Goal: Transaction & Acquisition: Purchase product/service

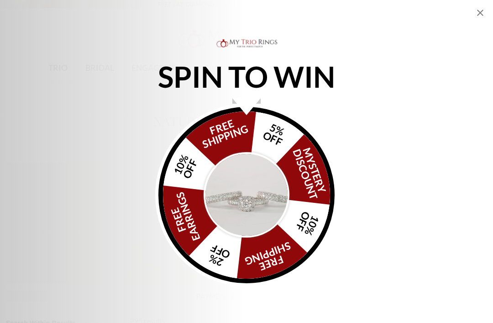
click at [256, 137] on div "FREE SHIPPING 5% OFF Mystery Discount 10% OFF FREE SHIPPING 2% OFF FREE EARRING…" at bounding box center [246, 195] width 176 height 176
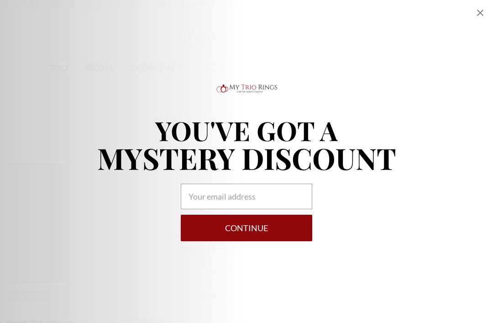
click at [347, 8] on icon "Close popup" at bounding box center [480, 12] width 11 height 11
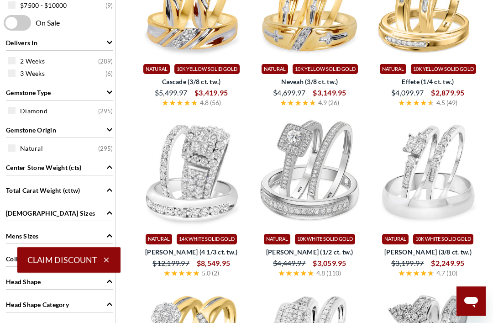
scroll to position [413, 0]
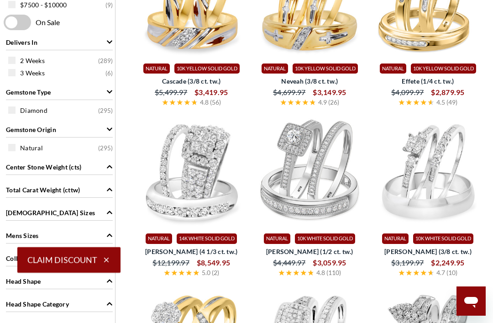
click at [22, 108] on span "Diamond" at bounding box center [33, 110] width 27 height 9
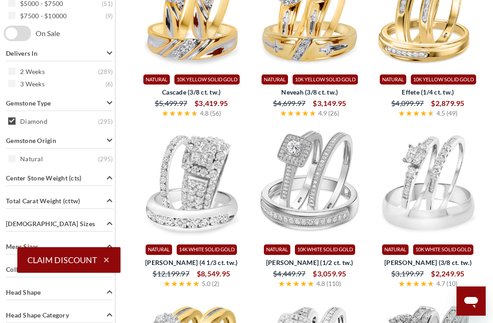
scroll to position [403, 0]
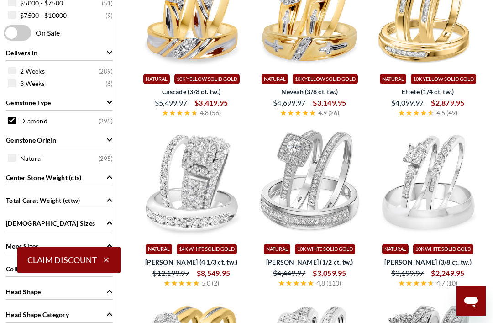
click at [14, 158] on span at bounding box center [11, 157] width 7 height 7
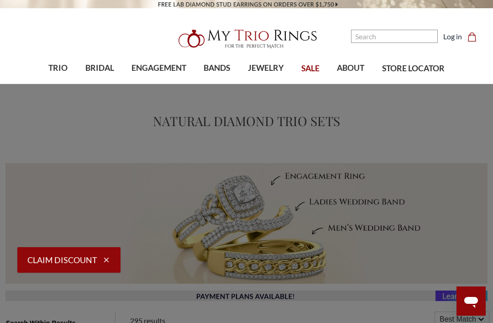
click at [53, 67] on span "TRIO" at bounding box center [57, 68] width 19 height 12
click at [48, 129] on span "Natural Diamonds" at bounding box center [90, 133] width 87 height 11
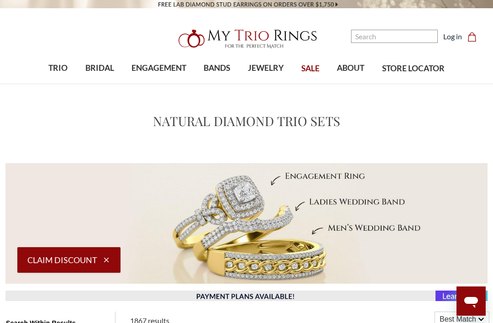
click at [472, 32] on icon "Cart Cart" at bounding box center [472, 36] width 9 height 9
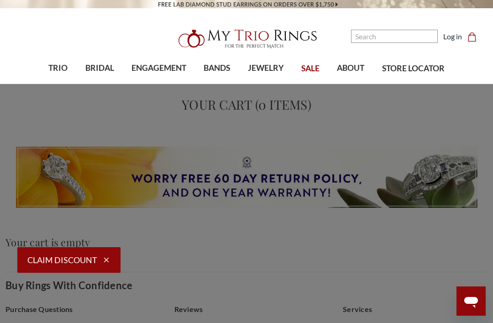
click at [47, 62] on link "TRIO" at bounding box center [58, 68] width 37 height 30
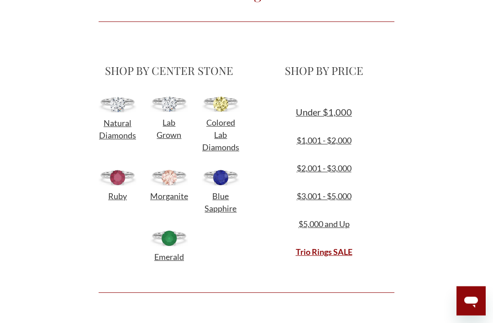
scroll to position [252, 0]
click at [115, 106] on img at bounding box center [118, 104] width 38 height 16
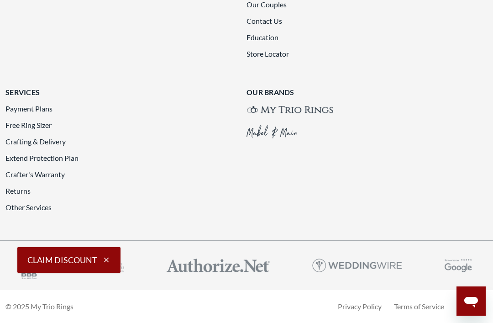
scroll to position [1890, 0]
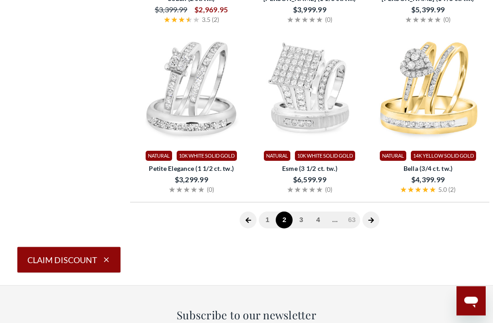
scroll to position [301, 0]
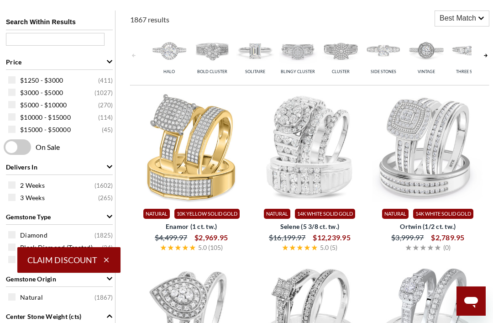
click at [171, 54] on img at bounding box center [169, 50] width 38 height 38
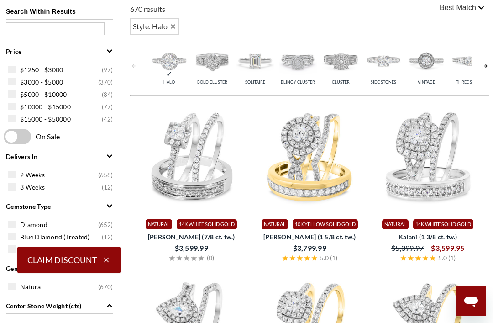
click at [299, 62] on img at bounding box center [298, 61] width 38 height 38
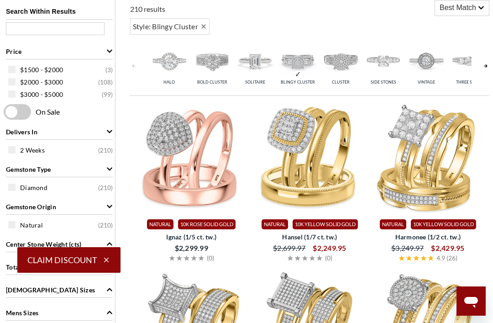
click at [336, 69] on img at bounding box center [341, 61] width 38 height 38
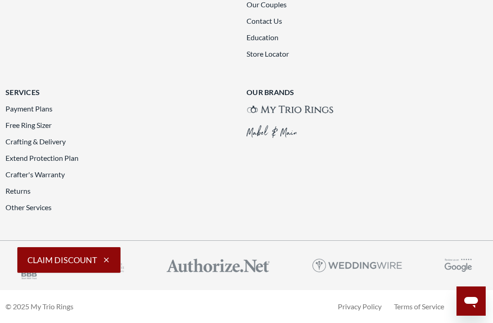
scroll to position [1869, 0]
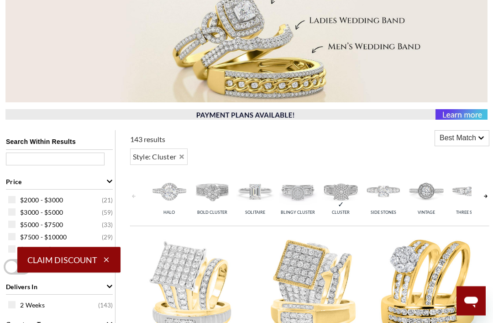
scroll to position [174, 0]
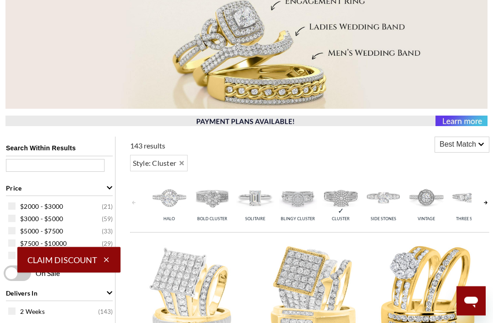
click at [289, 201] on img at bounding box center [298, 198] width 38 height 38
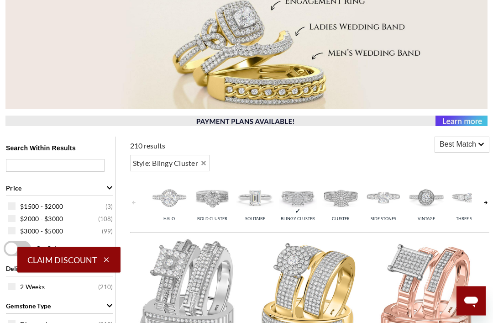
scroll to position [311, 0]
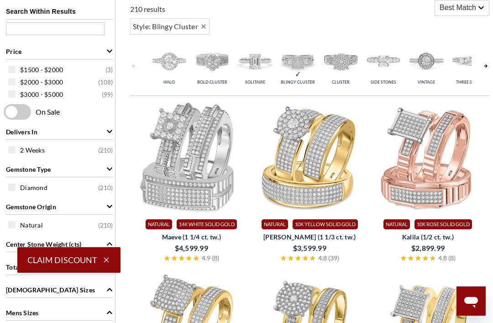
click at [208, 70] on img at bounding box center [212, 61] width 38 height 38
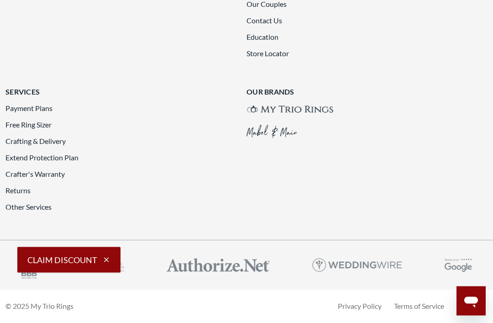
scroll to position [1866, 0]
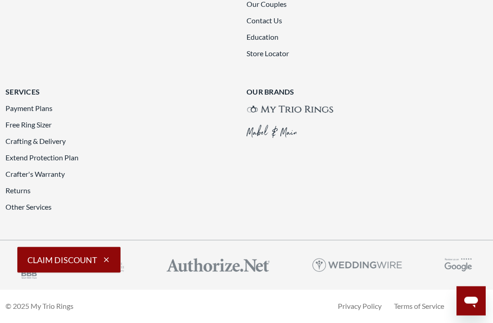
scroll to position [1848, 0]
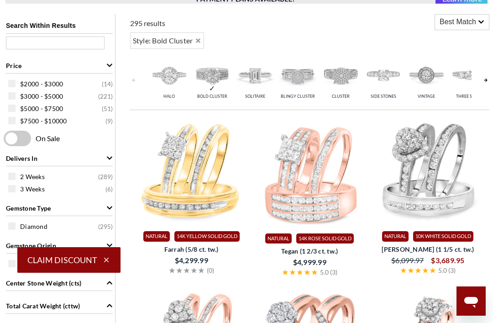
scroll to position [295, 0]
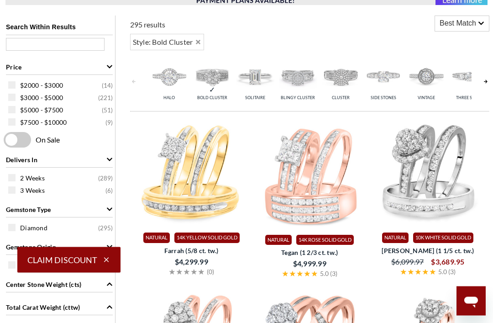
click at [21, 98] on span "$3000 - $5000" at bounding box center [41, 98] width 43 height 9
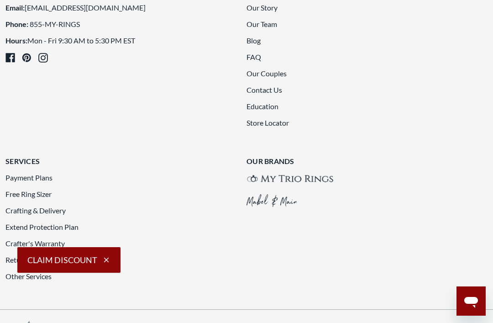
scroll to position [1829, 0]
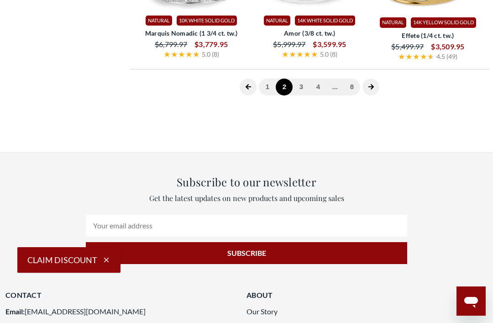
scroll to position [301, 0]
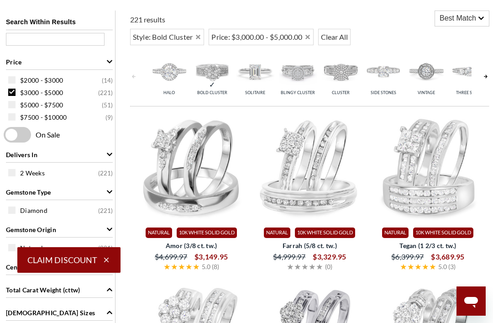
click at [16, 108] on div "$5000 - $7500 ( 51 )" at bounding box center [61, 105] width 107 height 10
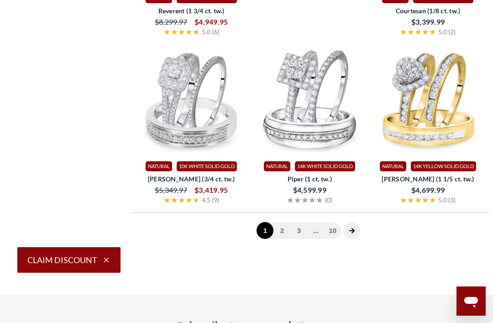
scroll to position [1916, 0]
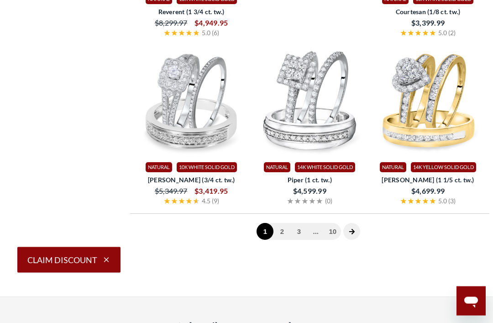
click at [348, 227] on span at bounding box center [351, 231] width 17 height 17
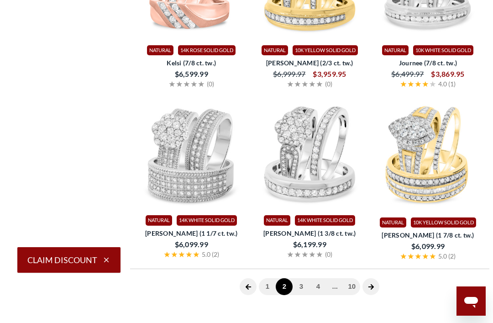
scroll to position [1844, 0]
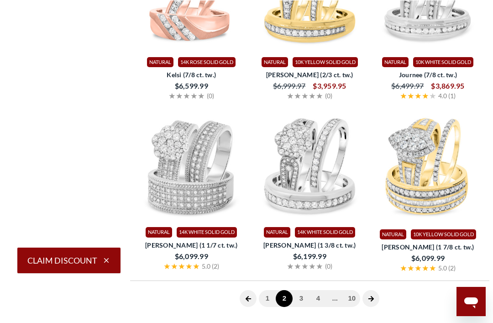
click at [374, 298] on span at bounding box center [371, 298] width 17 height 17
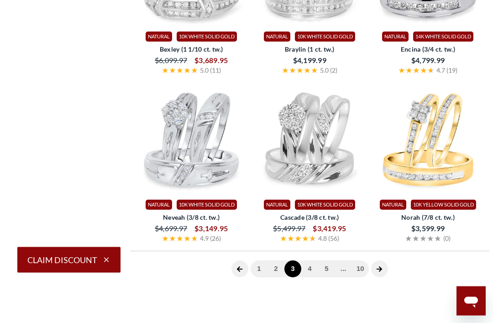
scroll to position [1870, 0]
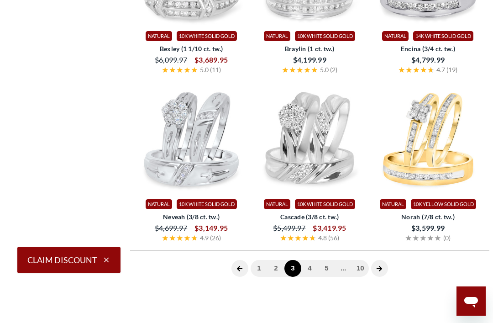
click at [382, 266] on icon "next page" at bounding box center [379, 268] width 6 height 6
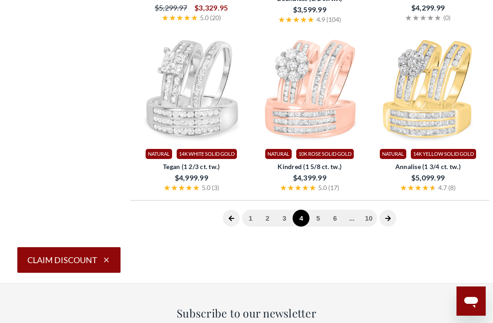
scroll to position [1929, 0]
click at [390, 216] on icon "next page" at bounding box center [387, 218] width 5 height 5
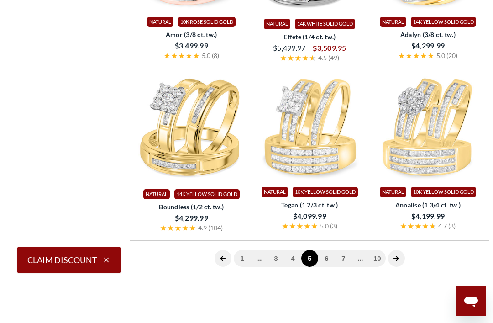
scroll to position [1902, 0]
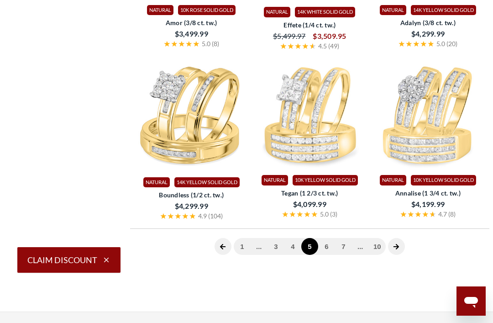
click at [397, 244] on icon "next page" at bounding box center [396, 246] width 5 height 5
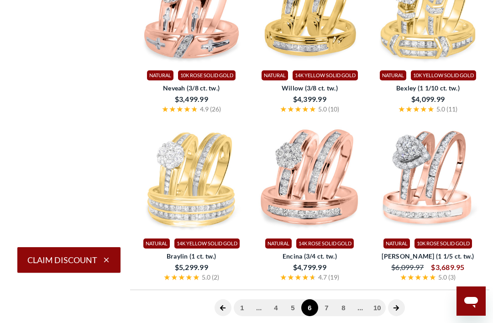
scroll to position [1833, 0]
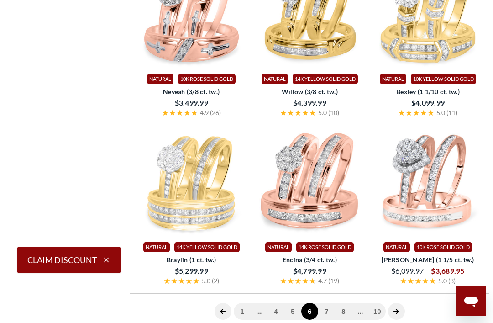
click at [398, 308] on icon "next page" at bounding box center [396, 311] width 6 height 6
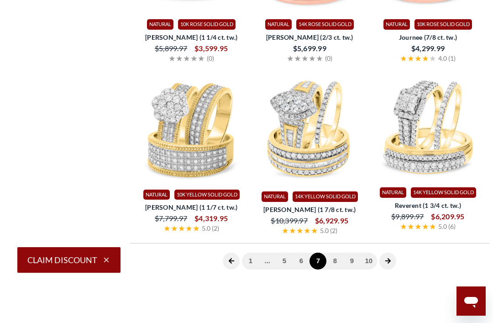
scroll to position [1889, 0]
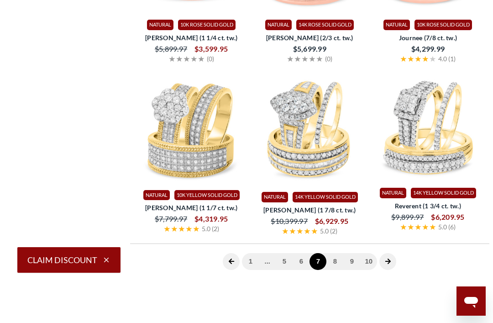
click at [392, 253] on span at bounding box center [387, 261] width 17 height 17
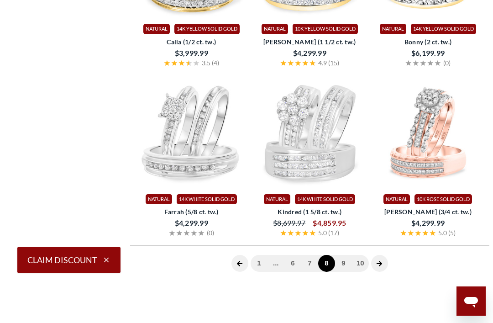
scroll to position [301, 0]
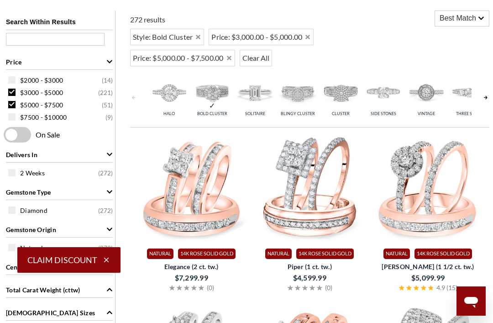
click at [24, 90] on span "$3000 - $5000" at bounding box center [41, 92] width 43 height 9
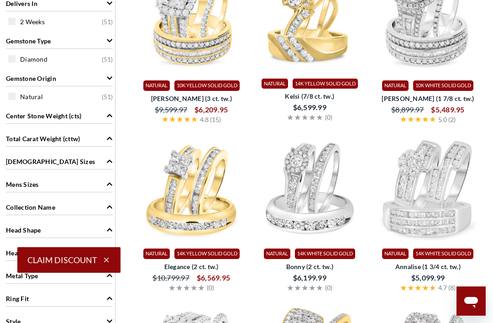
scroll to position [452, 0]
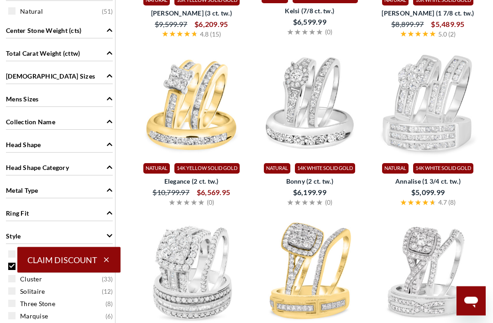
click at [110, 171] on icon "Head Shape Category" at bounding box center [109, 167] width 6 height 6
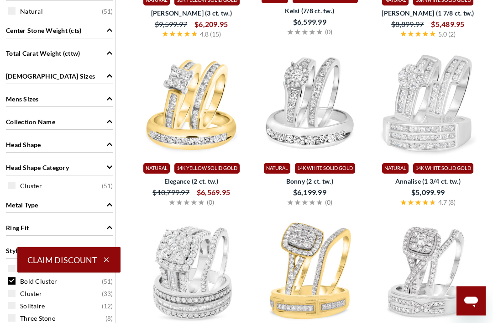
scroll to position [538, 0]
click at [106, 170] on icon "Head Shape Category" at bounding box center [109, 167] width 6 height 6
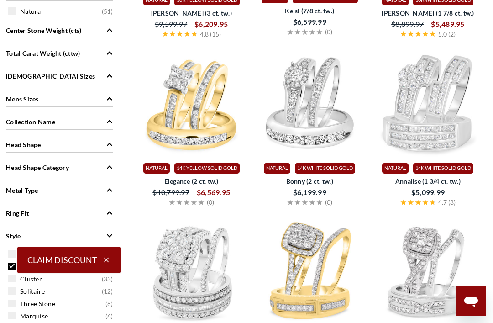
click at [108, 193] on icon "Metal Type" at bounding box center [109, 190] width 6 height 6
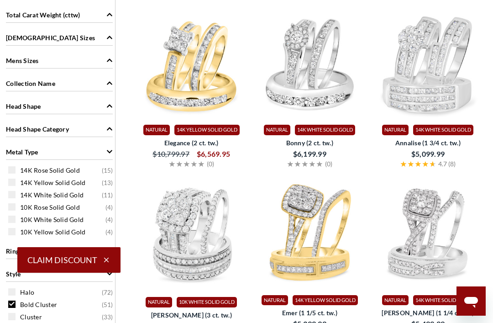
scroll to position [588, 0]
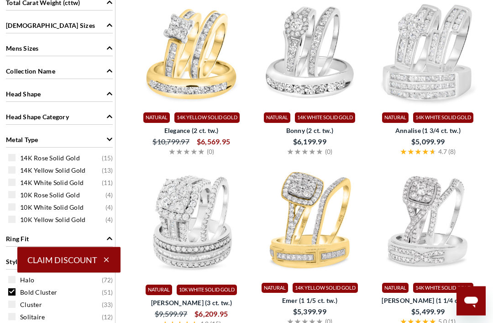
click at [55, 183] on span "14K White Solid Gold" at bounding box center [51, 183] width 63 height 9
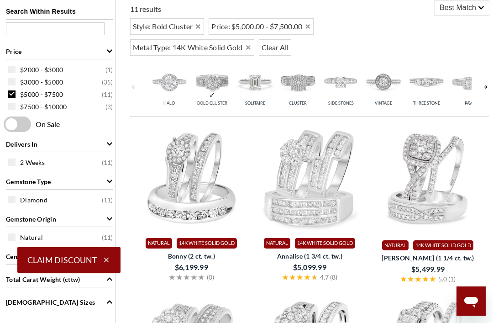
scroll to position [311, 0]
click at [167, 86] on img at bounding box center [169, 82] width 38 height 38
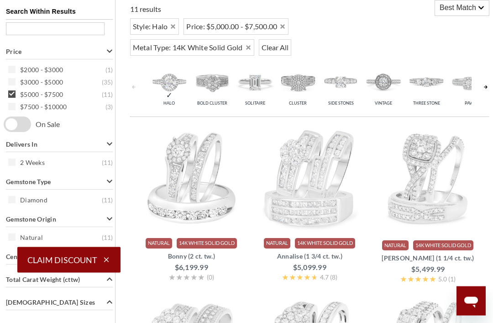
scroll to position [311, 0]
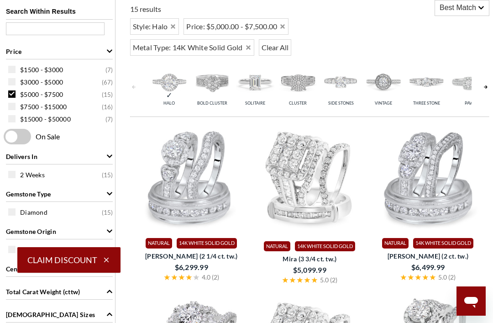
click at [39, 212] on span "Diamond" at bounding box center [33, 212] width 27 height 9
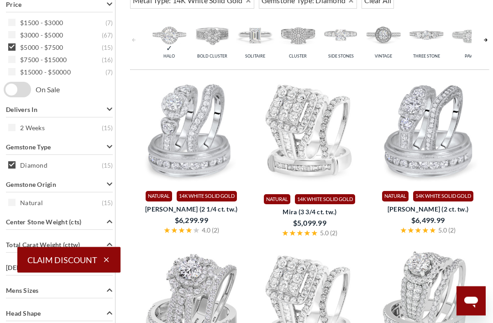
scroll to position [358, 0]
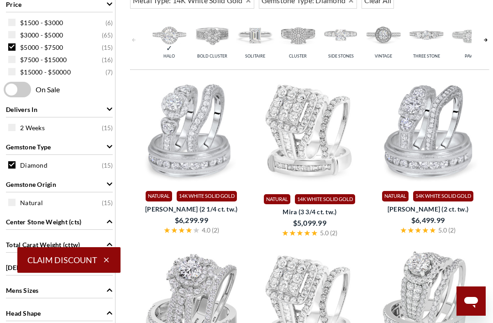
click at [42, 204] on span "Natural" at bounding box center [31, 202] width 23 height 9
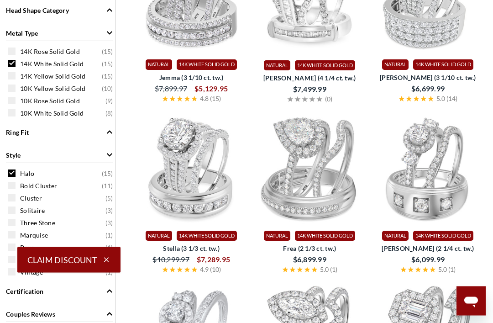
scroll to position [684, 0]
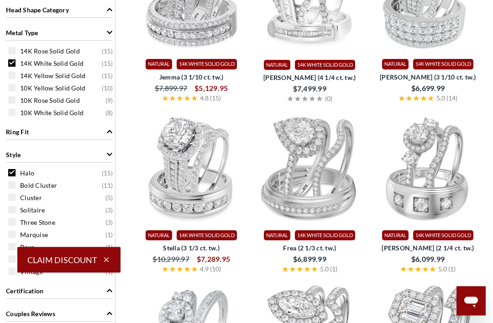
click at [190, 167] on img at bounding box center [191, 168] width 111 height 111
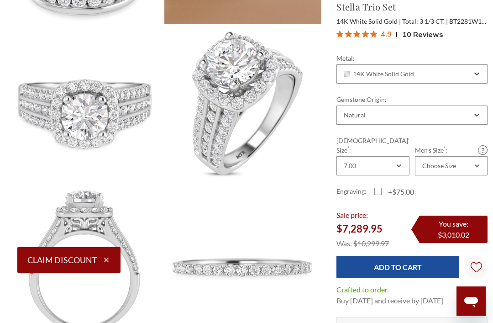
scroll to position [239, 2]
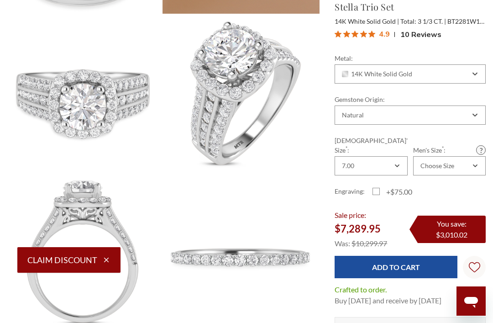
click at [233, 118] on img at bounding box center [242, 94] width 158 height 158
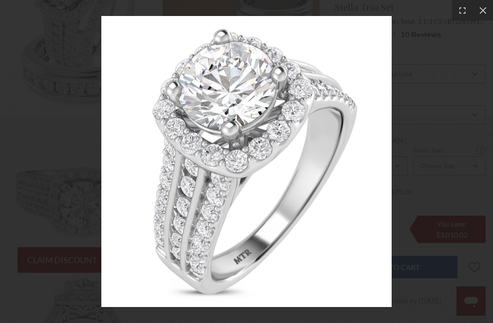
scroll to position [141, 2]
click at [474, 15] on div at bounding box center [483, 10] width 21 height 21
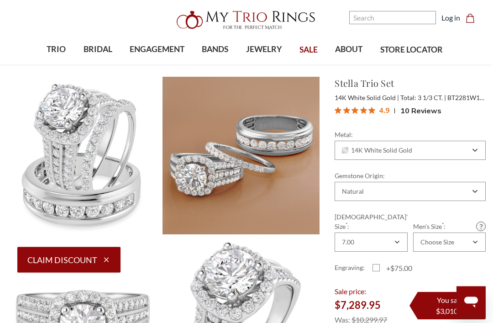
scroll to position [0, 2]
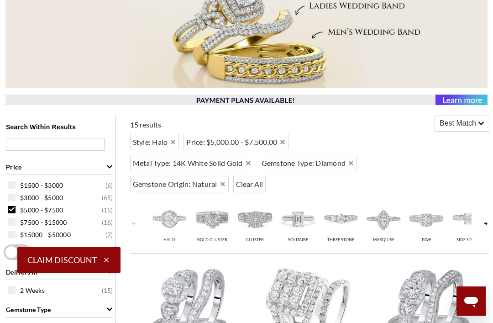
scroll to position [169, 0]
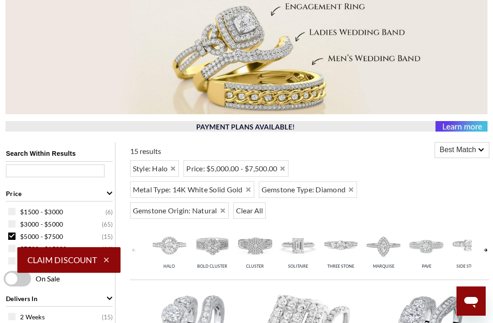
click at [54, 168] on input "text" at bounding box center [55, 170] width 99 height 13
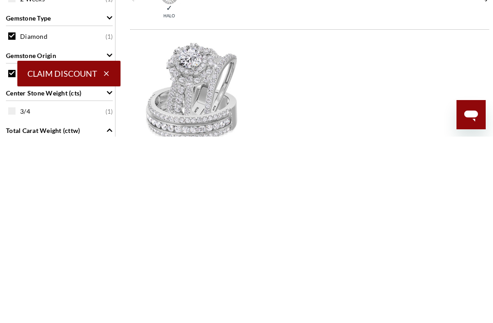
scroll to position [237, 0]
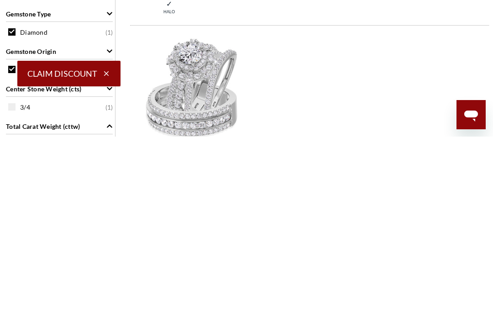
type input "Jemma 3 1/10 ct"
click at [188, 218] on img at bounding box center [191, 273] width 111 height 111
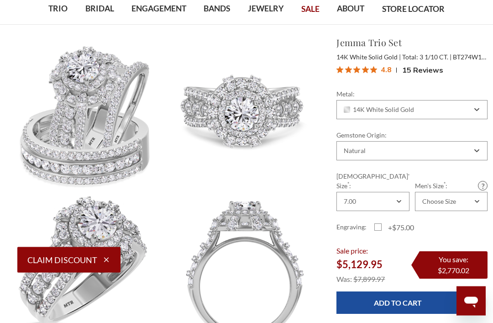
scroll to position [59, 0]
click at [83, 252] on img at bounding box center [85, 274] width 158 height 158
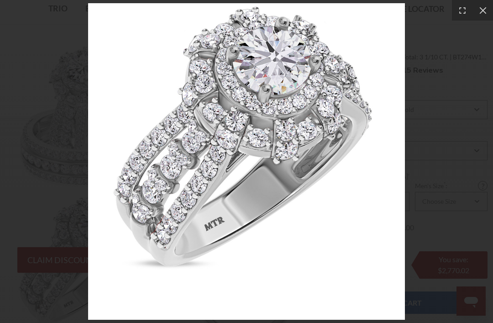
click at [484, 13] on icon at bounding box center [483, 10] width 9 height 9
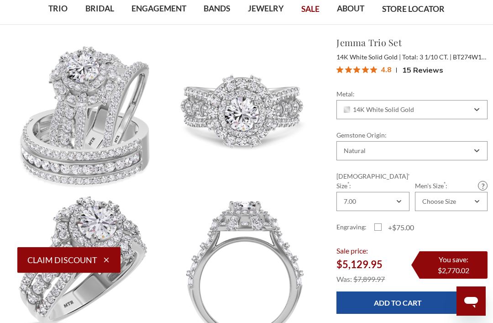
click at [480, 3] on ul "TRIO show submenu for TRIO Browse by Gemstone Natural Diamonds Lab Diamonds Col…" at bounding box center [247, 9] width 468 height 31
click at [245, 122] on img at bounding box center [243, 115] width 158 height 158
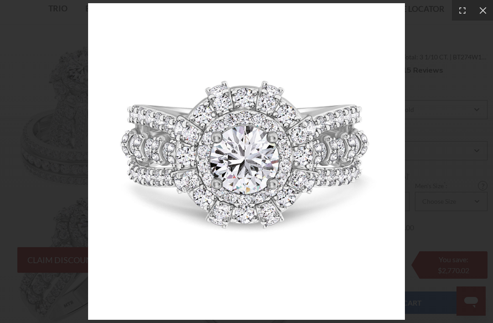
click at [474, 13] on div at bounding box center [483, 10] width 21 height 21
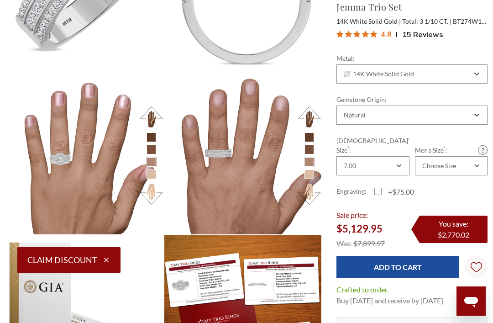
scroll to position [830, 0]
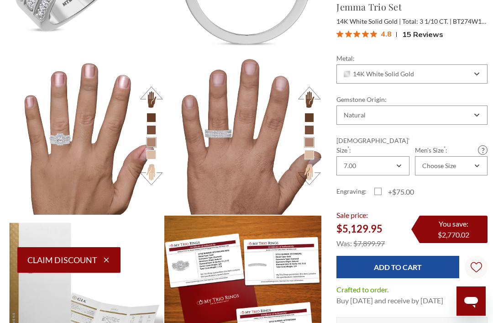
click at [65, 137] on img at bounding box center [85, 136] width 158 height 158
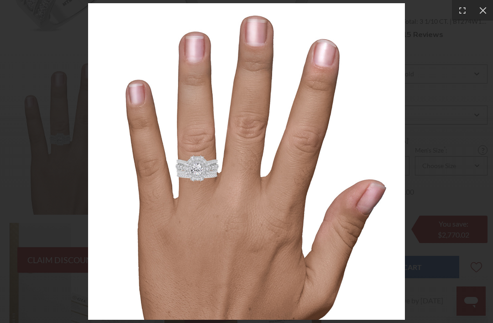
click at [485, 13] on icon at bounding box center [483, 10] width 7 height 7
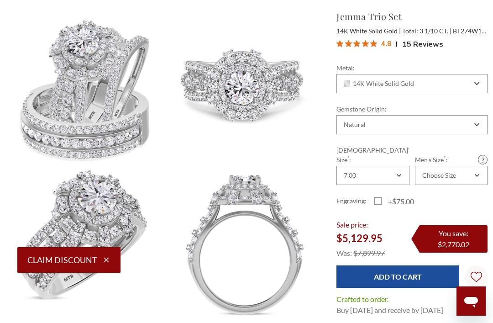
scroll to position [85, 0]
click at [86, 101] on img at bounding box center [85, 90] width 158 height 158
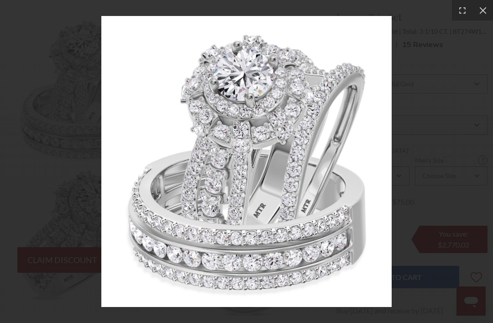
click at [487, 6] on icon at bounding box center [483, 10] width 9 height 9
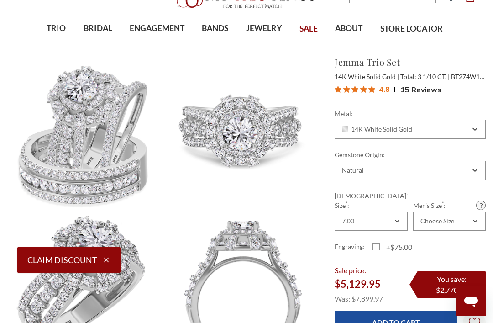
scroll to position [40, 2]
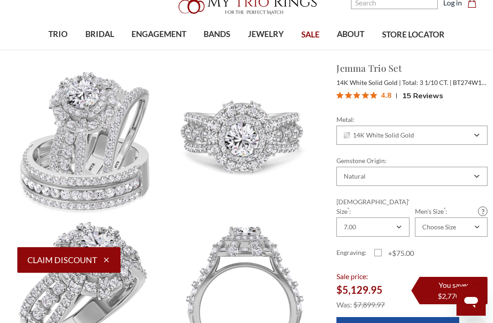
click at [416, 94] on span "15 Reviews" at bounding box center [422, 96] width 41 height 14
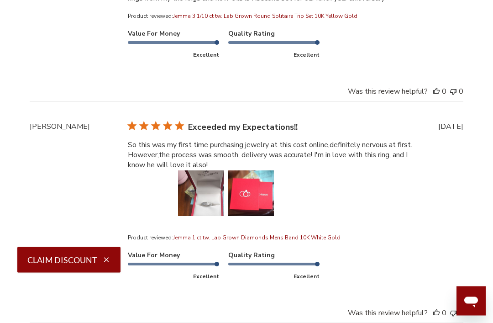
scroll to position [2998, 0]
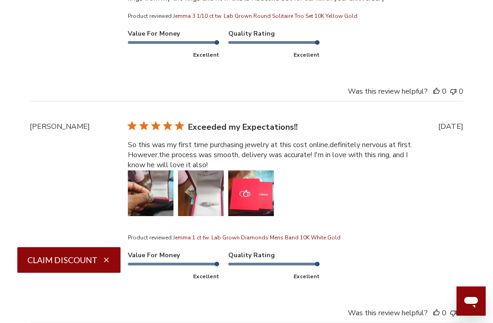
click at [148, 207] on button "Image of review by Ericka T. on February 22, 25 number 1" at bounding box center [151, 193] width 46 height 46
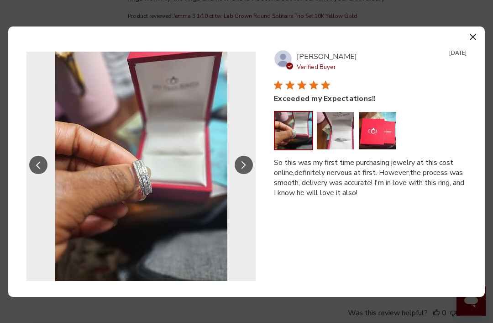
click at [248, 174] on button "Slide Controls" at bounding box center [244, 165] width 18 height 18
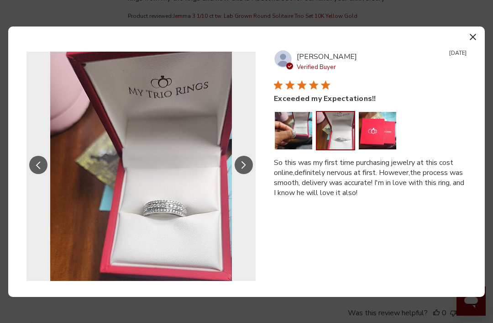
click at [242, 169] on icon "Slide Controls" at bounding box center [244, 165] width 5 height 8
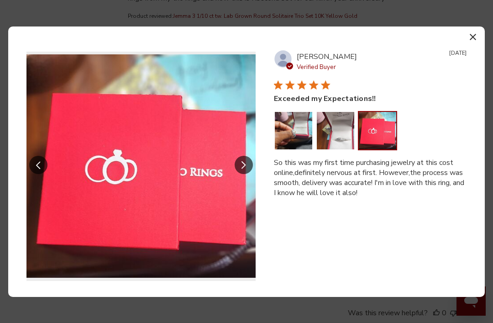
click at [248, 174] on button "Slide Controls" at bounding box center [244, 165] width 18 height 18
click at [242, 169] on icon "Slide Controls" at bounding box center [244, 165] width 5 height 8
click at [473, 40] on icon "button" at bounding box center [473, 37] width 6 height 6
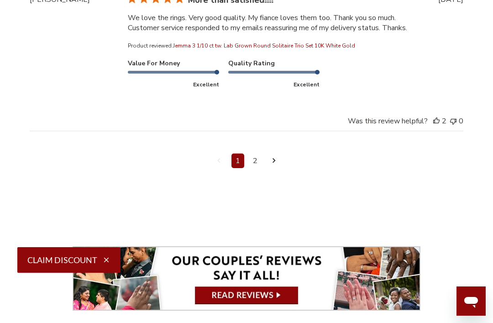
scroll to position [3894, 0]
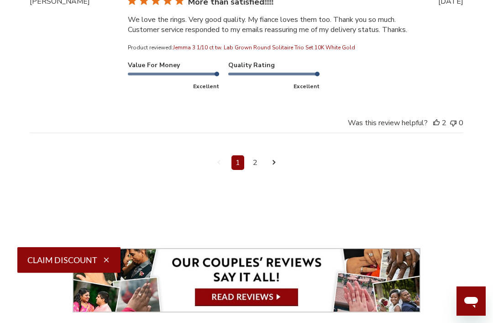
click at [273, 170] on link "Navigate to next page" at bounding box center [274, 162] width 11 height 15
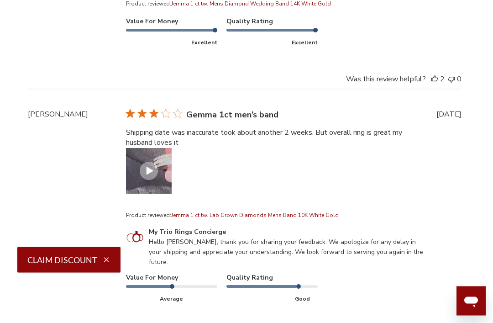
scroll to position [2853, 2]
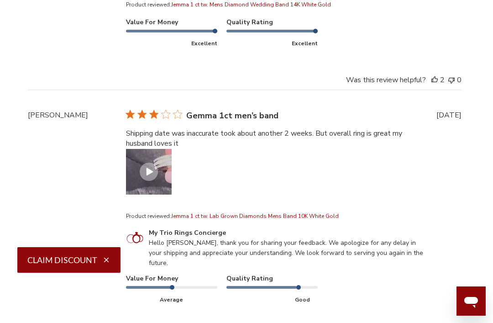
click at [149, 175] on icon "Customer Reviews" at bounding box center [150, 172] width 7 height 8
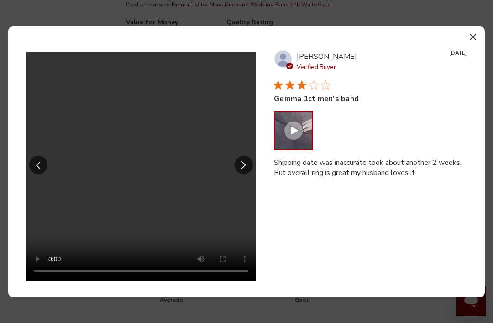
click at [138, 183] on video "Your browser does not support the video tag." at bounding box center [140, 166] width 229 height 229
click at [471, 40] on icon "button" at bounding box center [473, 37] width 6 height 6
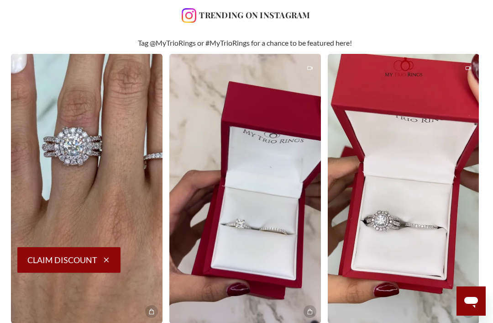
scroll to position [1648, 2]
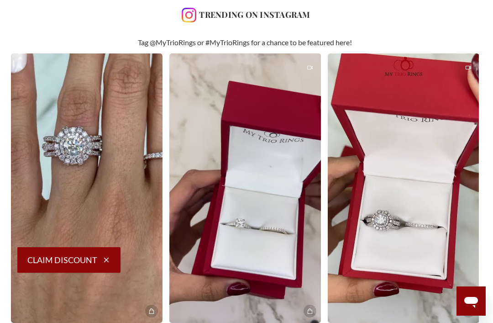
click at [416, 222] on img at bounding box center [404, 187] width 152 height 269
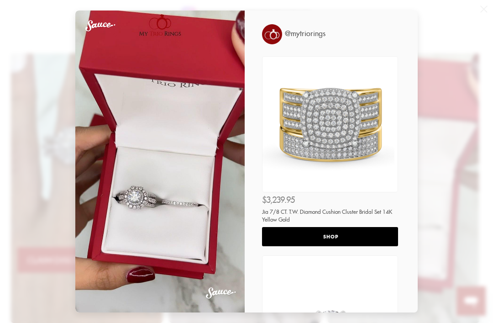
click at [464, 73] on div "00:17 @mytriorings SHOP $3,239.95 Jia 7/8 CT. T.W. Diamond Cushion Cluster Brid…" at bounding box center [246, 161] width 493 height 323
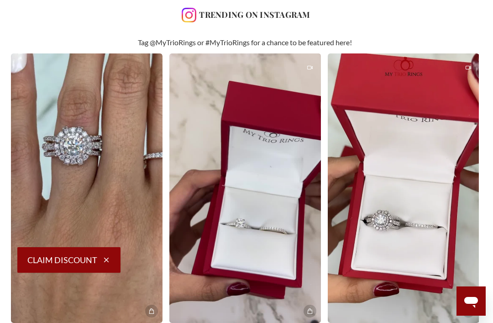
click at [485, 8] on div "Trending on Instagram Tag @MyTrioRings or #MyTrioRings for a chance to be featu…" at bounding box center [245, 176] width 482 height 380
click at [416, 222] on img at bounding box center [404, 187] width 152 height 269
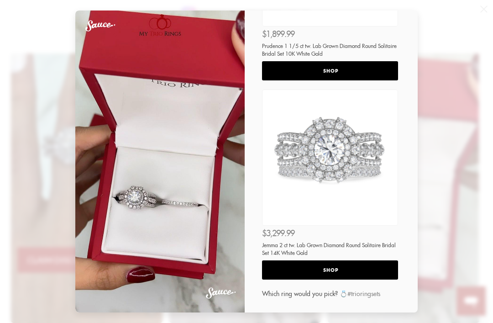
scroll to position [382, 0]
click at [337, 184] on img at bounding box center [330, 157] width 138 height 138
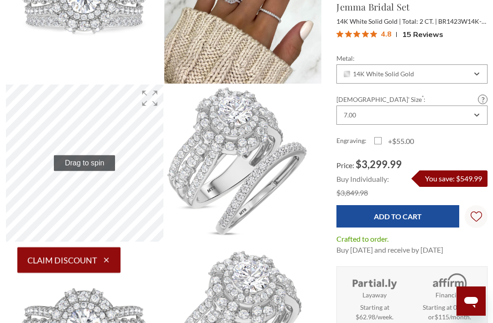
scroll to position [174, 0]
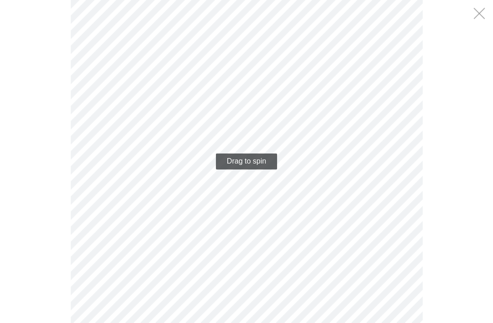
scroll to position [174, 0]
click at [479, 12] on div "Exit fullscreen" at bounding box center [479, 14] width 20 height 20
click at [479, 11] on div "Exit fullscreen" at bounding box center [479, 14] width 20 height 20
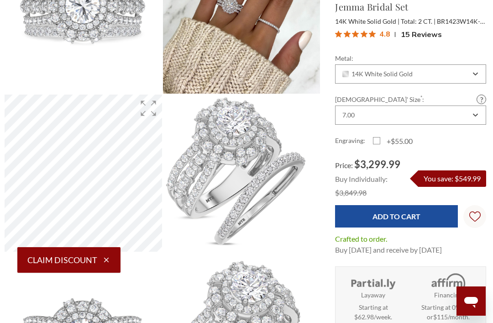
scroll to position [158, 1]
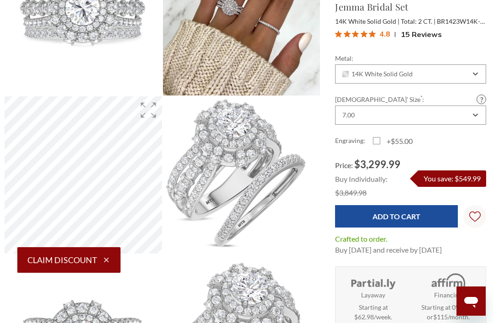
click at [232, 183] on img at bounding box center [242, 175] width 158 height 158
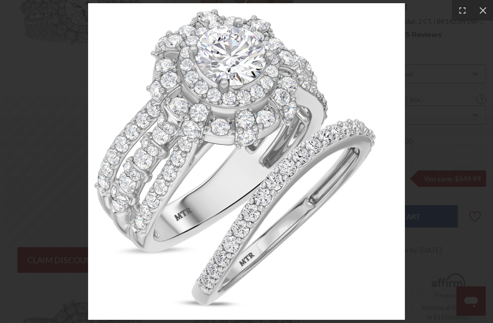
click at [482, 12] on icon at bounding box center [483, 10] width 7 height 7
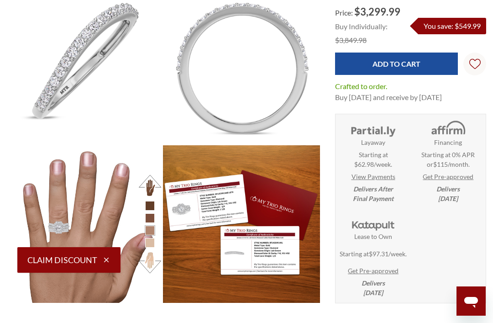
scroll to position [741, 1]
click at [228, 221] on img at bounding box center [242, 225] width 158 height 158
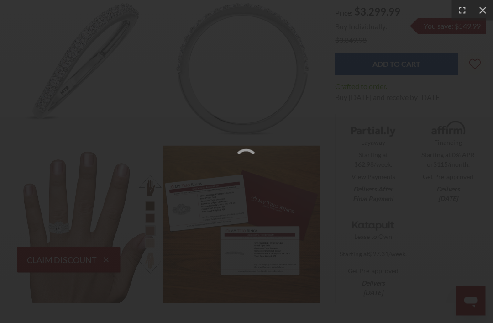
scroll to position [742, 1]
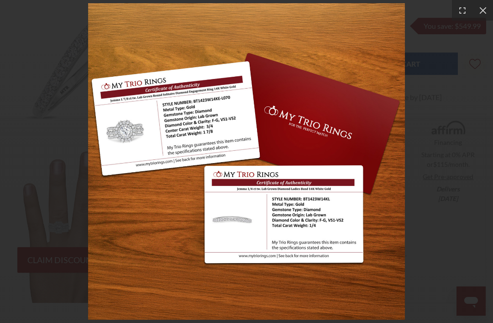
click at [484, 16] on div at bounding box center [483, 10] width 21 height 21
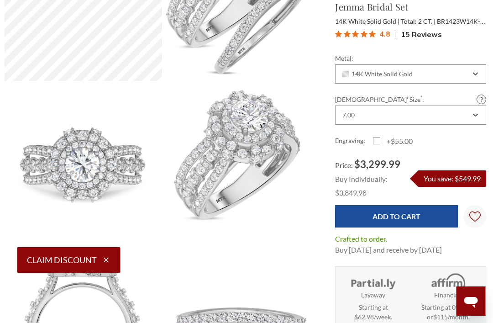
scroll to position [317, 1]
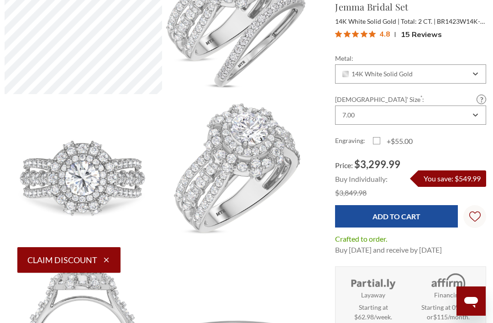
click at [378, 137] on label "+$55.00" at bounding box center [393, 141] width 40 height 11
click at [377, 142] on input "+$55.00" at bounding box center [377, 142] width 0 height 0
checkbox input "true"
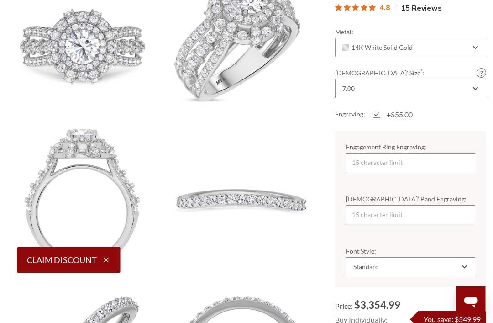
scroll to position [445, 1]
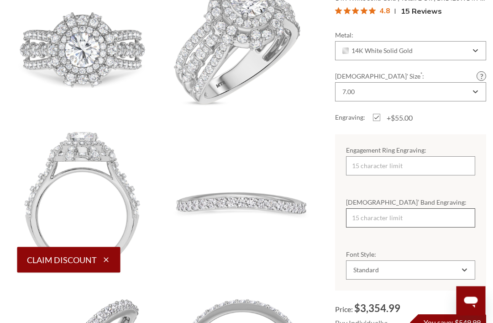
click at [432, 219] on input "[DEMOGRAPHIC_DATA]’ Band Engraving:" at bounding box center [411, 218] width 129 height 19
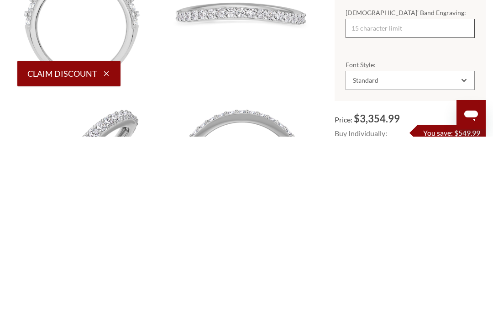
scroll to position [451, 2]
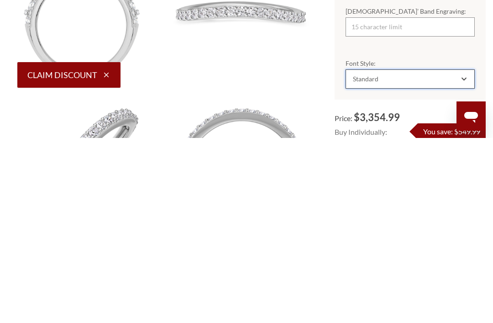
click at [466, 261] on icon "Combobox" at bounding box center [464, 263] width 5 height 5
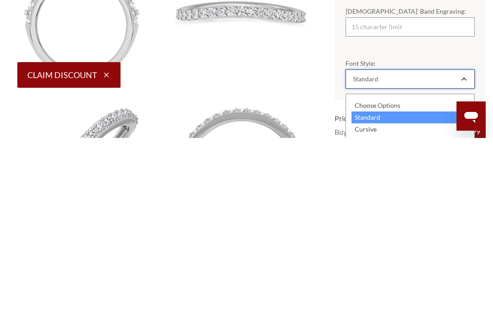
scroll to position [636, 2]
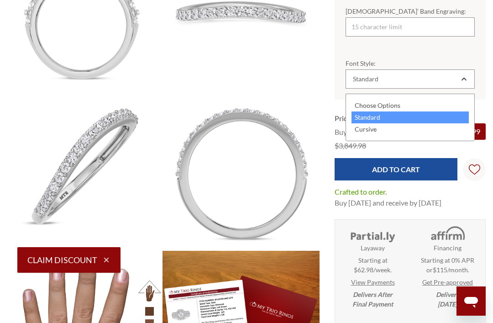
click at [389, 107] on div "Choose Options" at bounding box center [410, 106] width 117 height 12
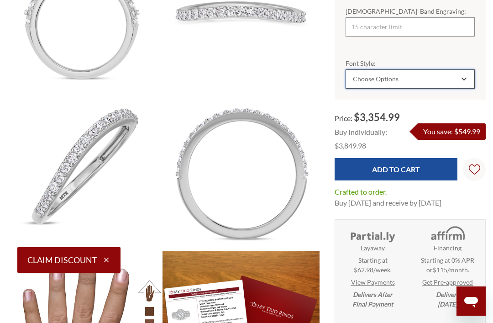
scroll to position [0, 0]
click at [431, 88] on div "Choose Options" at bounding box center [410, 78] width 129 height 19
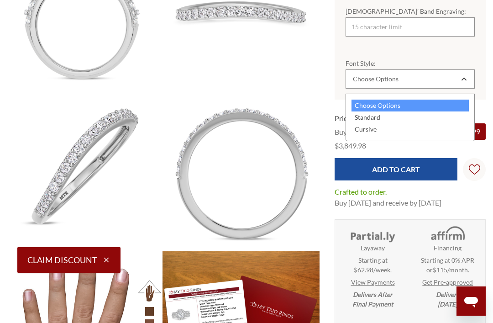
click at [373, 116] on div "Standard" at bounding box center [410, 117] width 117 height 12
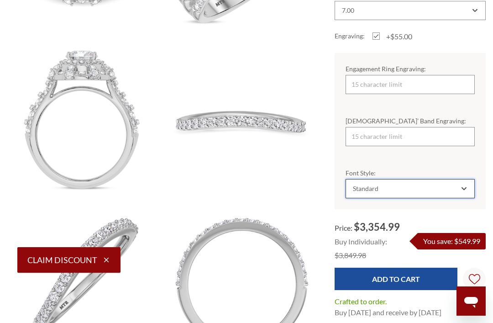
scroll to position [526, 2]
click at [423, 85] on input "Engagement Ring Engraving:" at bounding box center [410, 84] width 129 height 19
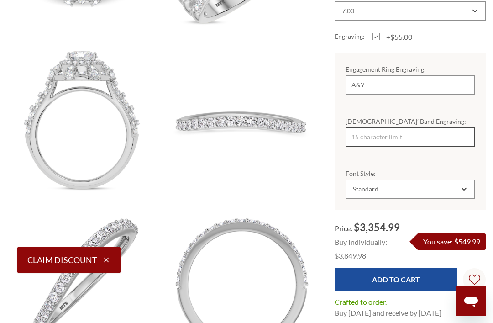
click at [423, 144] on input "[DEMOGRAPHIC_DATA]’ Band Engraving:" at bounding box center [410, 136] width 129 height 19
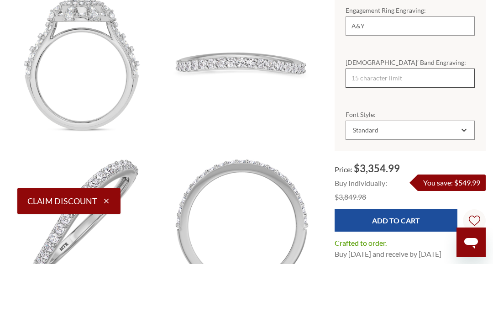
scroll to position [0, 0]
click at [394, 75] on input "A&Y" at bounding box center [410, 84] width 129 height 19
type input "A&Y"
click at [293, 119] on img at bounding box center [242, 123] width 158 height 158
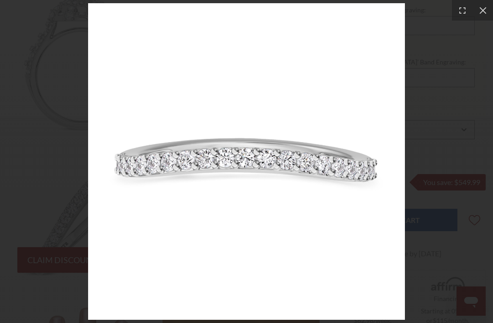
click at [482, 12] on icon at bounding box center [483, 10] width 7 height 7
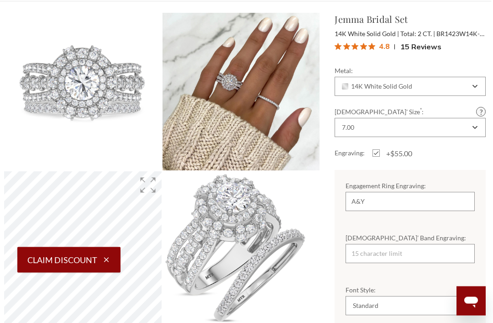
scroll to position [76, 2]
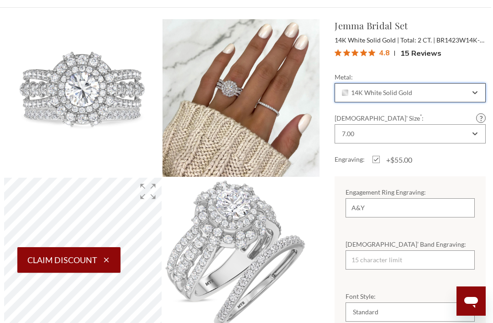
click at [472, 91] on div "14K White Solid Gold" at bounding box center [410, 92] width 151 height 19
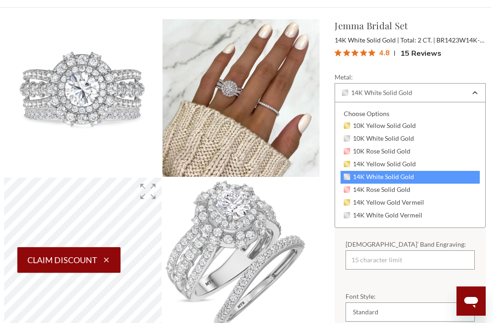
click at [396, 138] on span "10K White Solid Gold" at bounding box center [379, 138] width 70 height 7
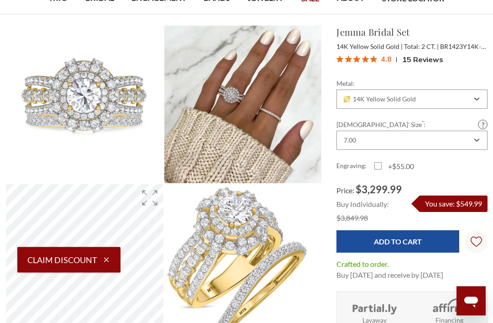
scroll to position [69, 0]
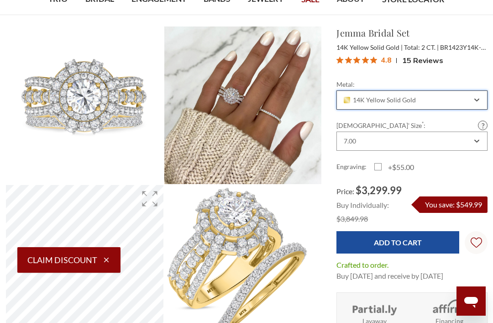
click at [471, 102] on div "14K Yellow Solid Gold" at bounding box center [407, 99] width 129 height 7
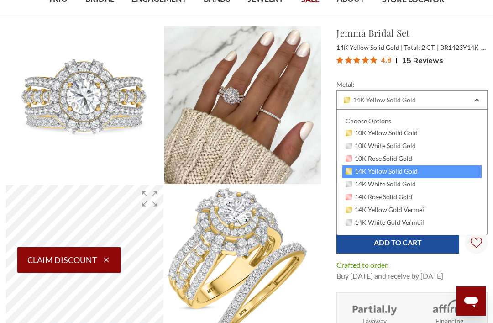
click at [363, 183] on span "14K White Solid Gold" at bounding box center [381, 183] width 70 height 7
